Goal: Transaction & Acquisition: Download file/media

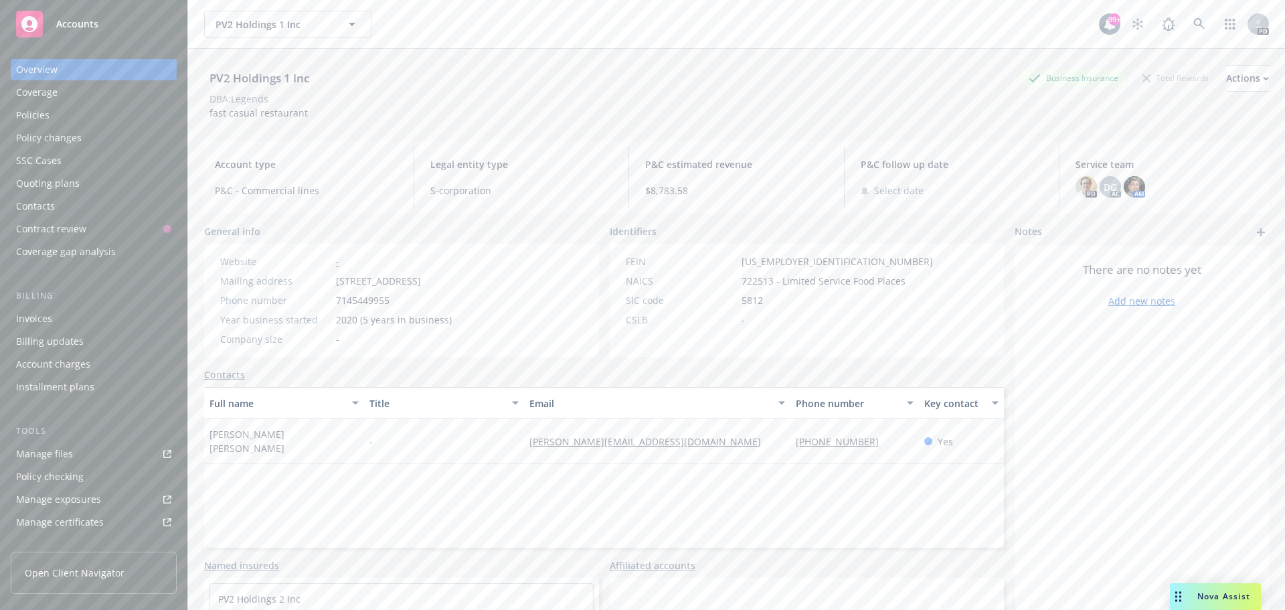
click at [80, 19] on span "Accounts" at bounding box center [77, 24] width 42 height 11
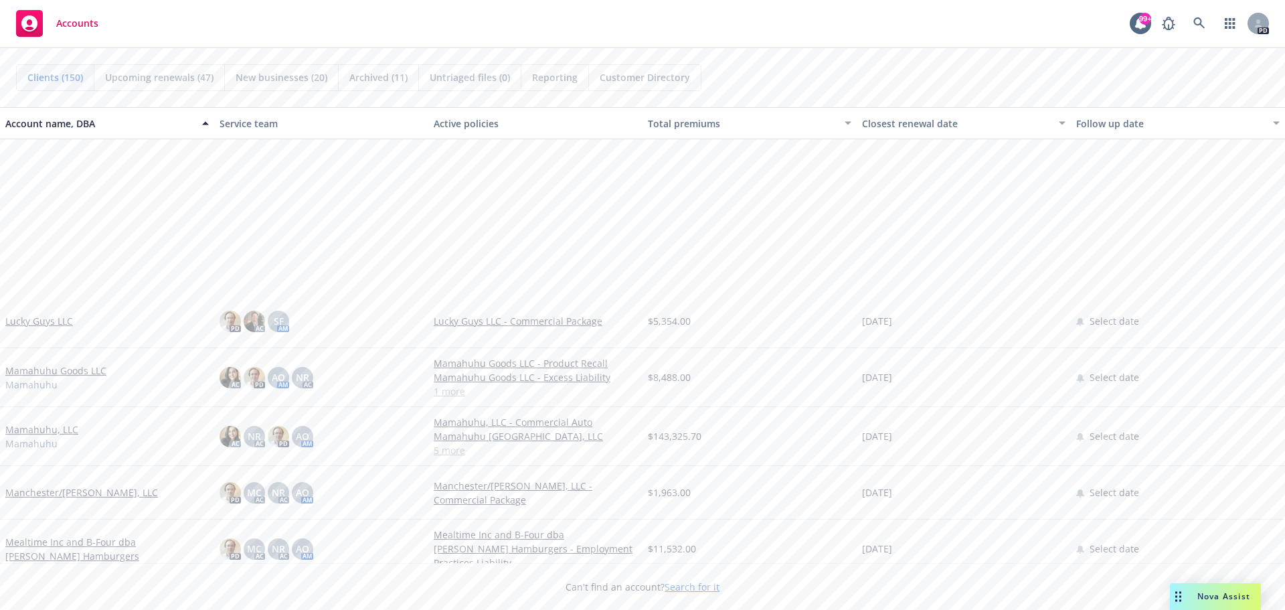
scroll to position [4820, 0]
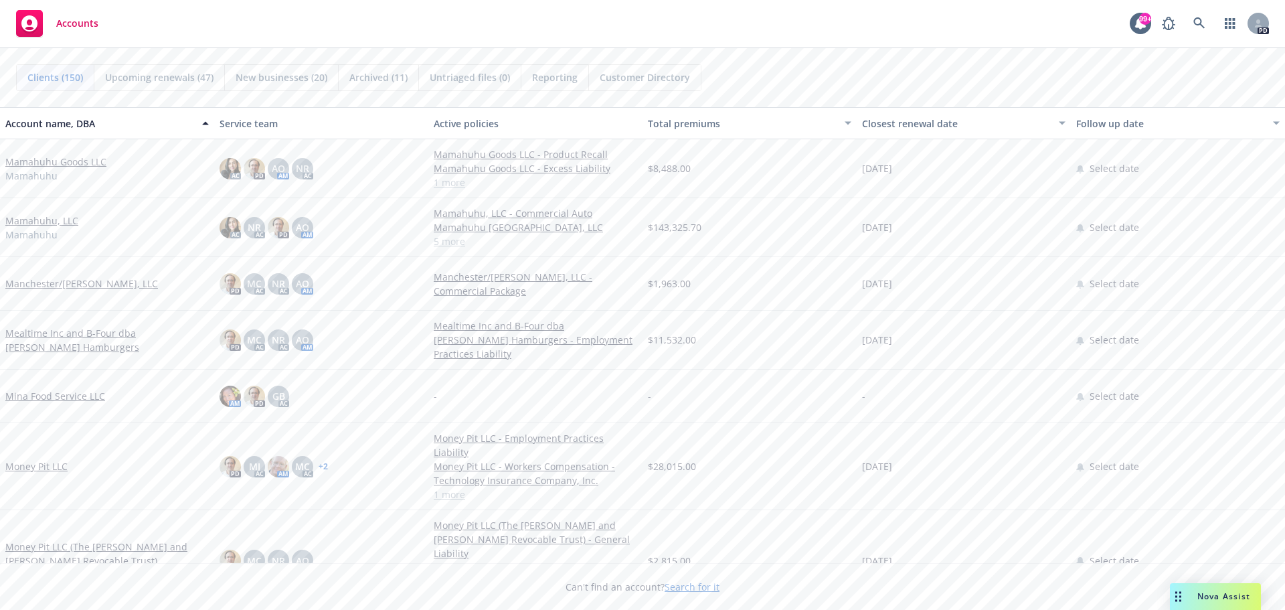
click at [37, 219] on link "Mamahuhu, LLC" at bounding box center [41, 221] width 73 height 14
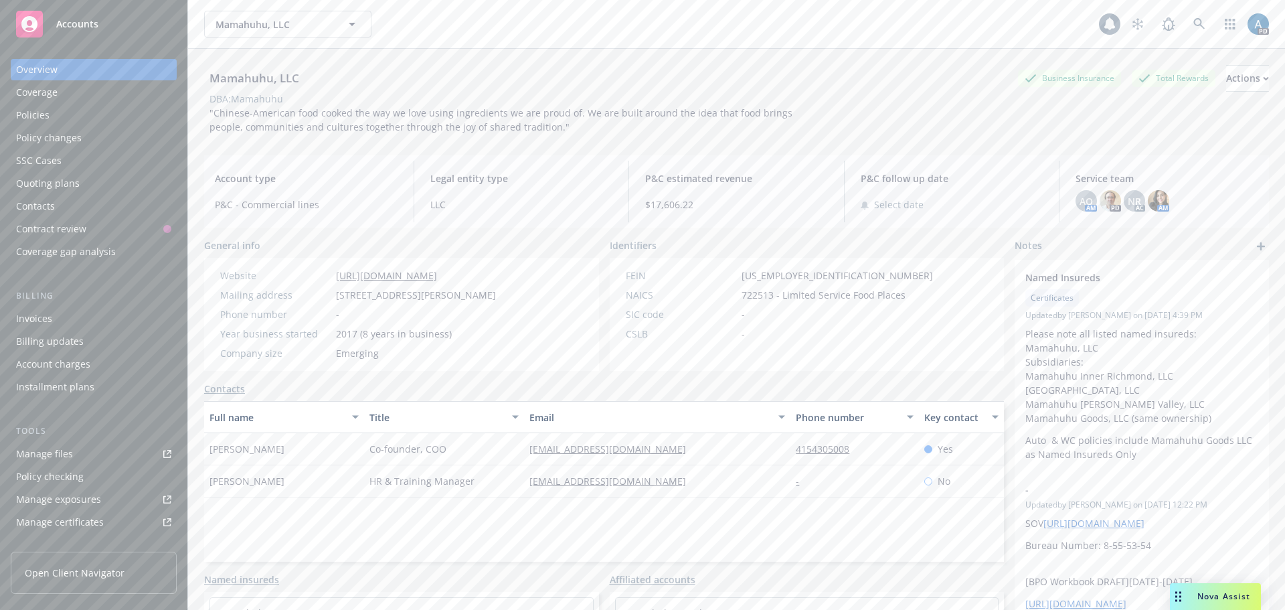
click at [40, 108] on div "Policies" at bounding box center [32, 114] width 33 height 21
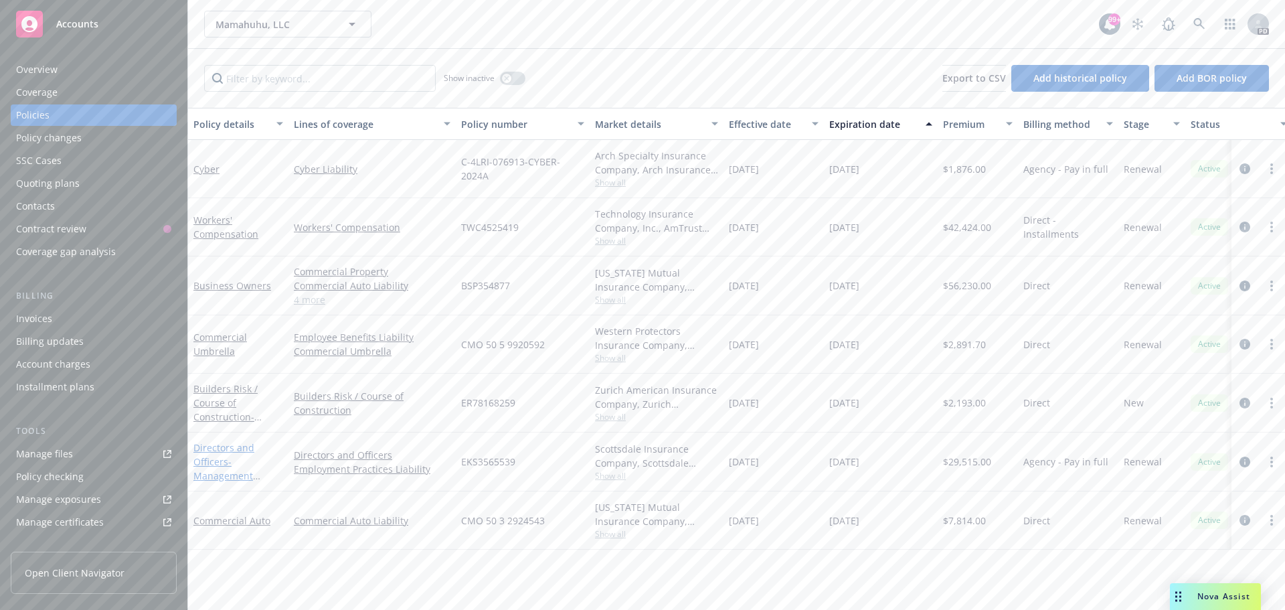
click at [217, 453] on link "Directors and Officers - Management Liability" at bounding box center [223, 468] width 61 height 55
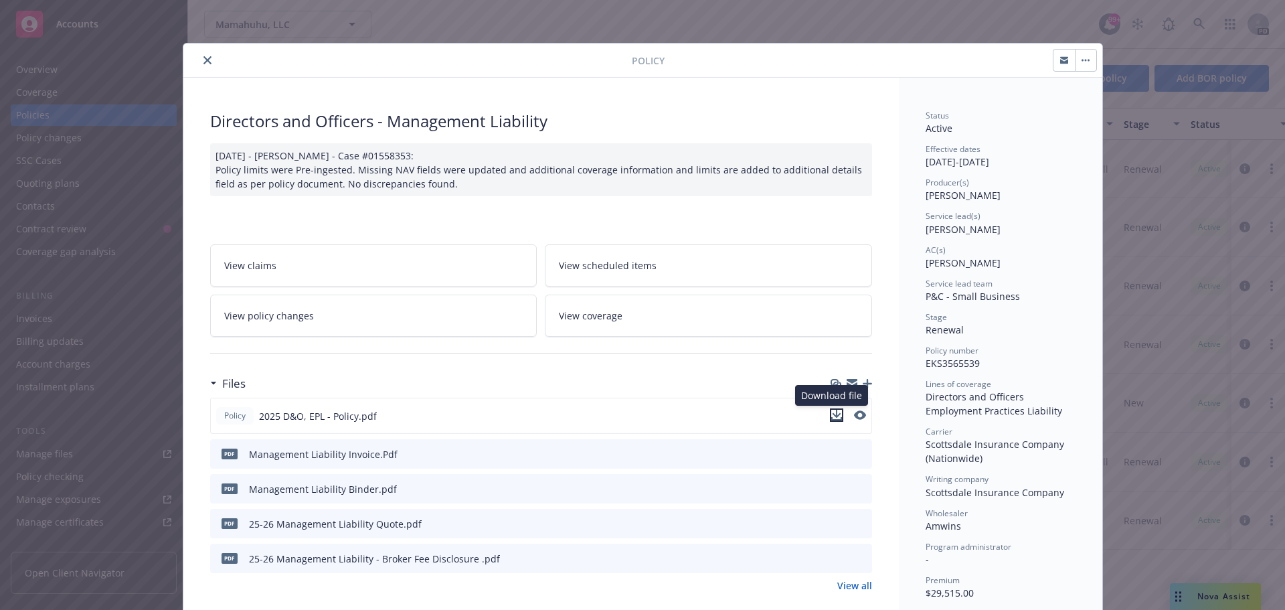
click at [833, 416] on icon "download file" at bounding box center [836, 415] width 11 height 11
